Goal: Transaction & Acquisition: Purchase product/service

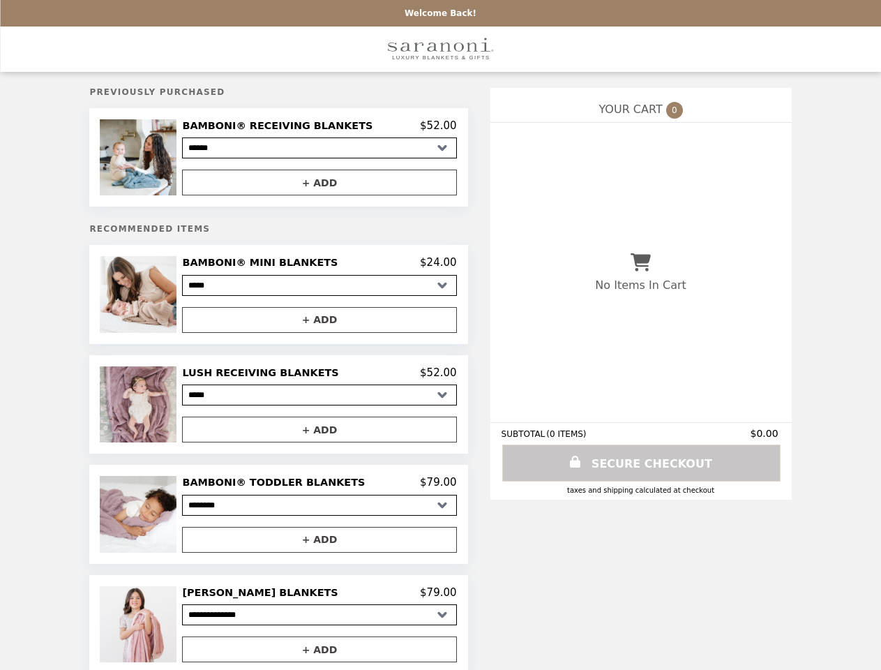
select select "*****"
click at [164, 159] on img at bounding box center [140, 157] width 80 height 76
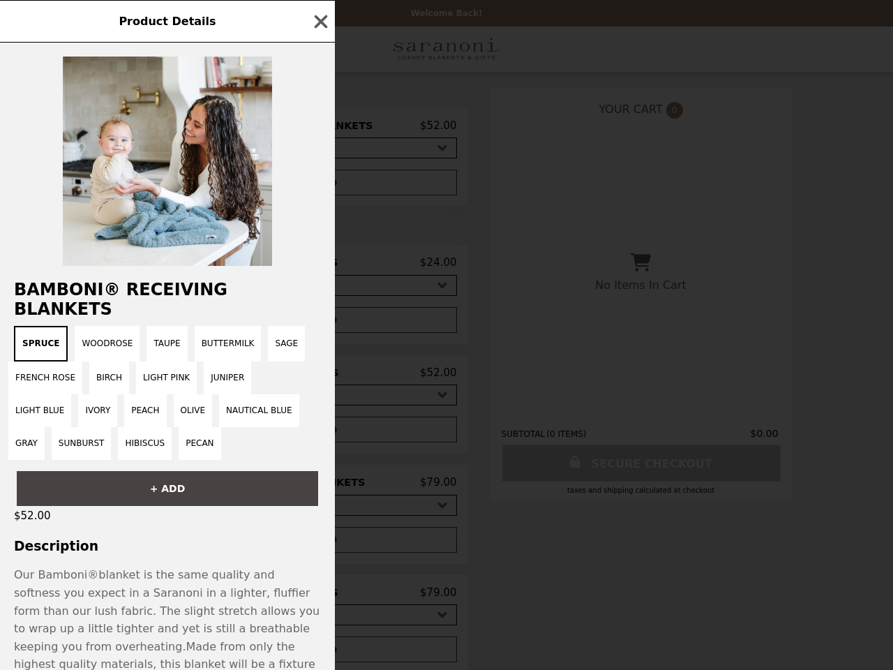
click at [319, 128] on div "Product Details BAMBONI® RECEIVING BLANKETS Spruce Woodrose Taupe Buttermilk Sa…" at bounding box center [446, 335] width 893 height 670
click at [319, 185] on div at bounding box center [167, 154] width 335 height 223
click at [164, 299] on h2 "BAMBONI® RECEIVING BLANKETS" at bounding box center [167, 299] width 335 height 39
click at [319, 267] on div "BAMBONI® RECEIVING BLANKETS Spruce Woodrose Taupe Buttermilk Sage French [PERSO…" at bounding box center [167, 356] width 335 height 627
click at [319, 325] on div "Product Details BAMBONI® RECEIVING BLANKETS Spruce Woodrose Taupe Buttermilk Sa…" at bounding box center [446, 335] width 893 height 670
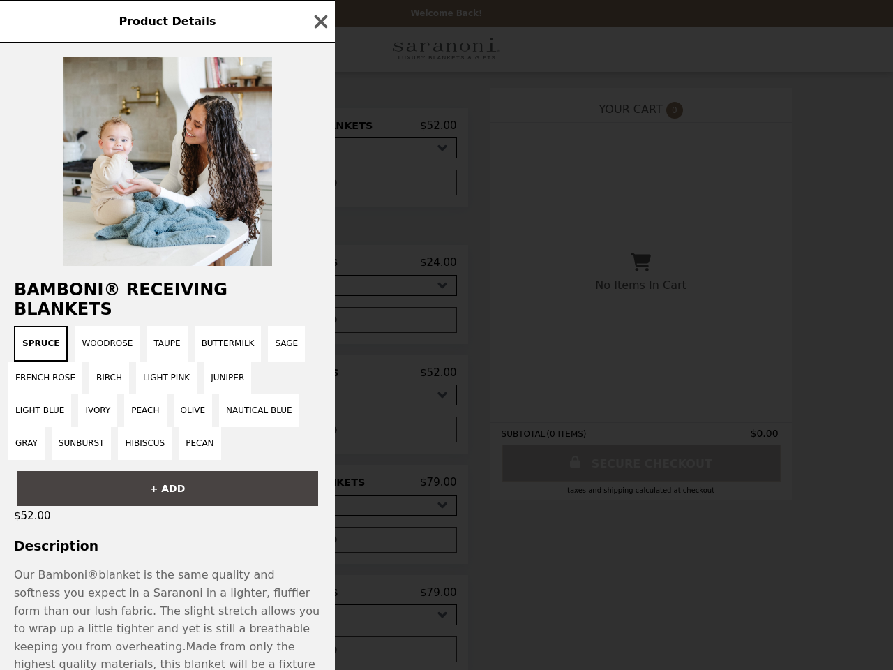
click at [164, 410] on img at bounding box center [140, 404] width 80 height 76
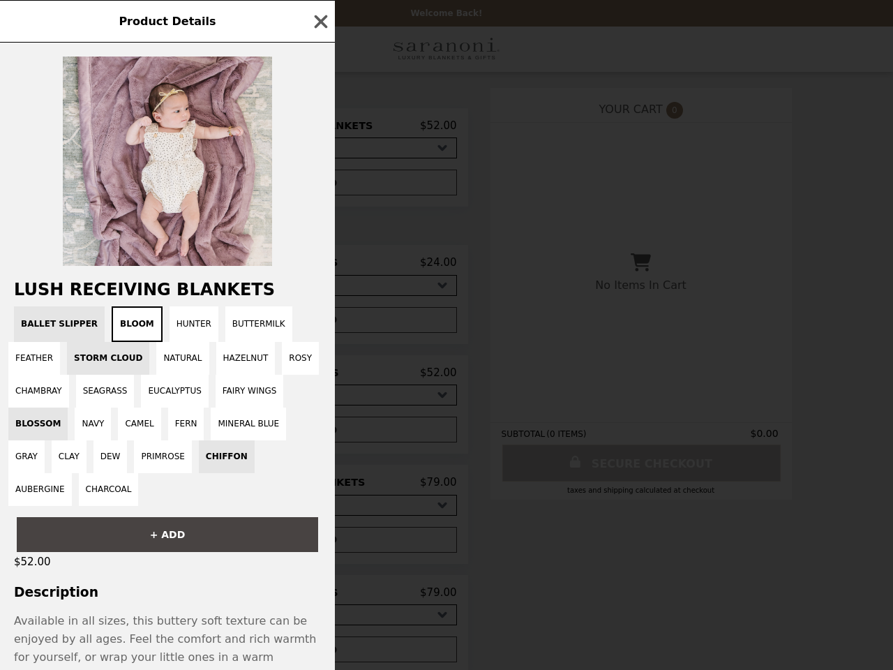
click at [319, 378] on div "Product Details LUSH RECEIVING BLANKETS Ballet Slipper Bloom Hunter Buttermilk …" at bounding box center [446, 335] width 893 height 670
click at [319, 436] on div "Ballet Slipper Bloom Hunter Buttermilk Feather Storm Cloud Natural Hazelnut Ros…" at bounding box center [167, 406] width 318 height 200
click at [164, 521] on button "+ ADD" at bounding box center [168, 534] width 302 height 35
